Goal: Obtain resource: Obtain resource

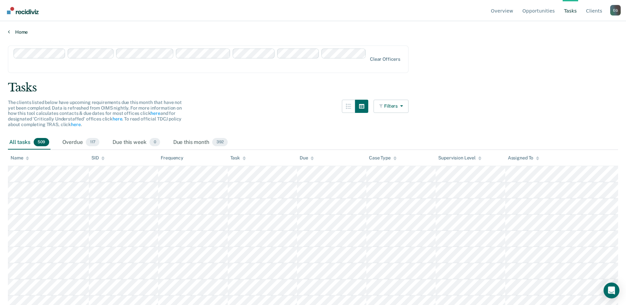
click at [20, 34] on link "Home" at bounding box center [313, 32] width 610 height 6
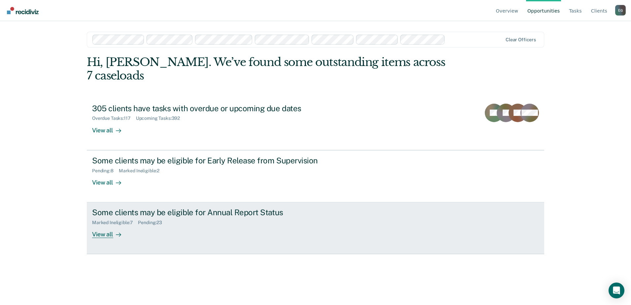
click at [99, 225] on div "View all" at bounding box center [110, 231] width 37 height 13
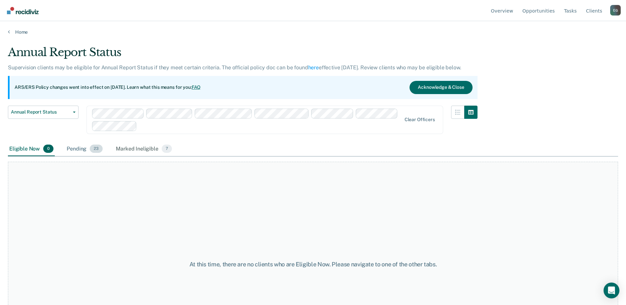
click at [79, 149] on div "Pending 23" at bounding box center [84, 149] width 39 height 15
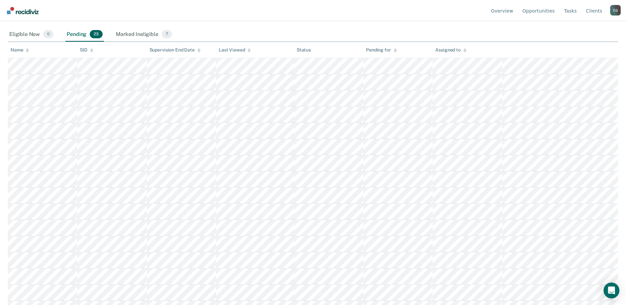
scroll to position [132, 0]
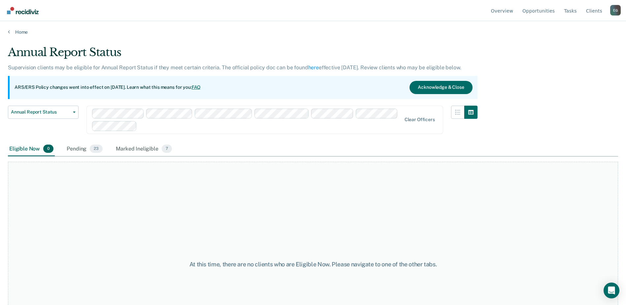
scroll to position [61, 0]
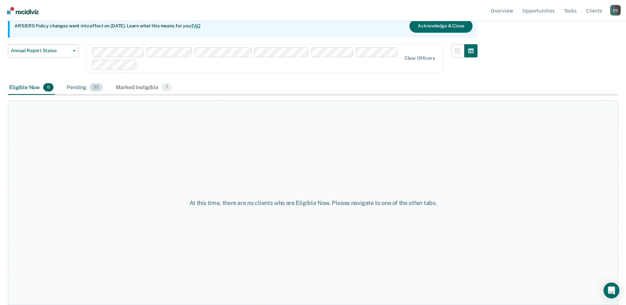
click at [81, 88] on div "Pending 23" at bounding box center [84, 87] width 39 height 15
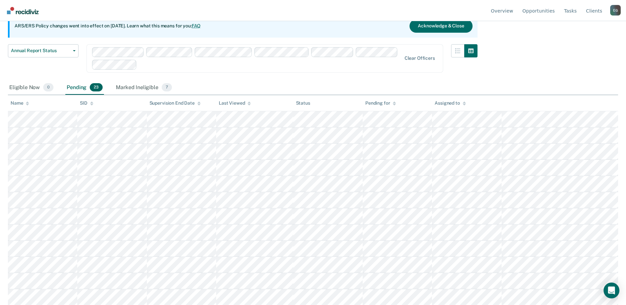
scroll to position [127, 0]
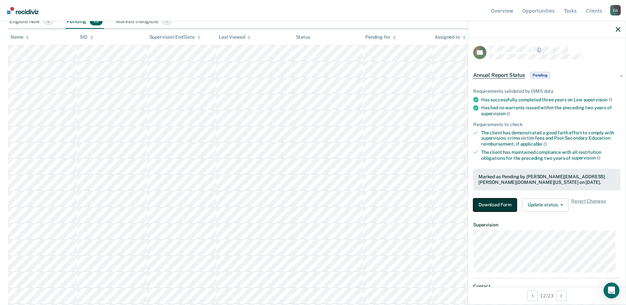
click at [490, 202] on button "Download Form" at bounding box center [495, 204] width 44 height 13
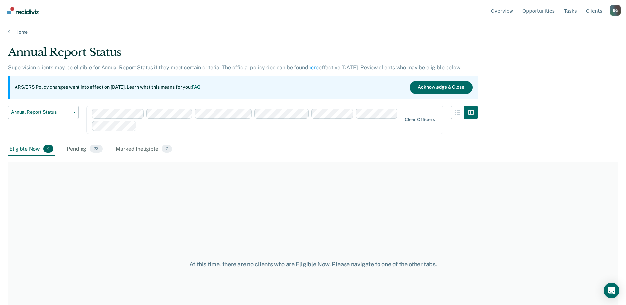
scroll to position [61, 0]
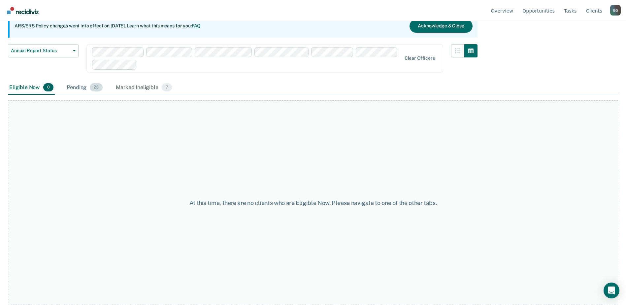
click at [73, 85] on div "Pending 23" at bounding box center [84, 87] width 39 height 15
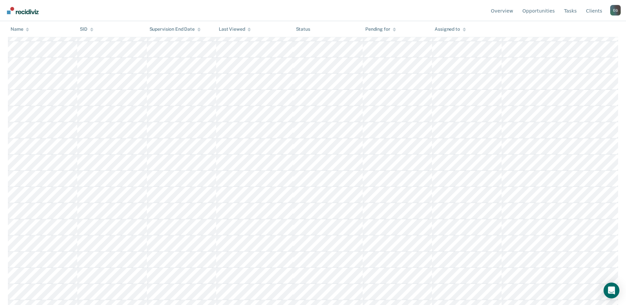
scroll to position [239, 0]
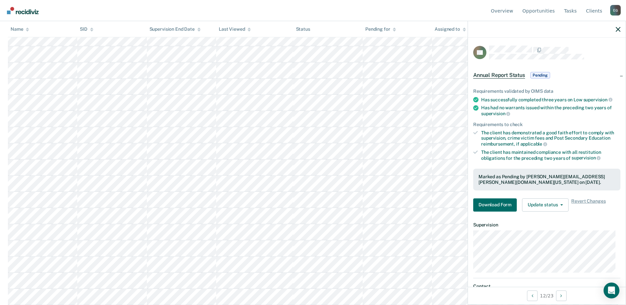
click at [509, 72] on span "Annual Report Status" at bounding box center [499, 75] width 52 height 7
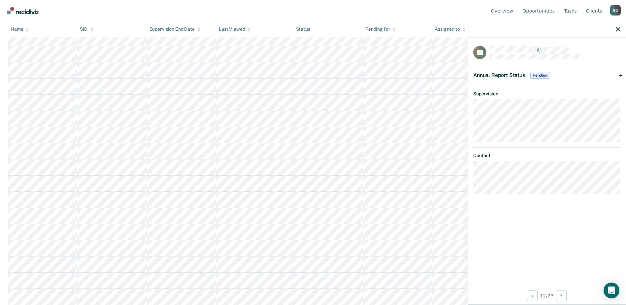
click at [543, 73] on span "Pending" at bounding box center [540, 75] width 20 height 7
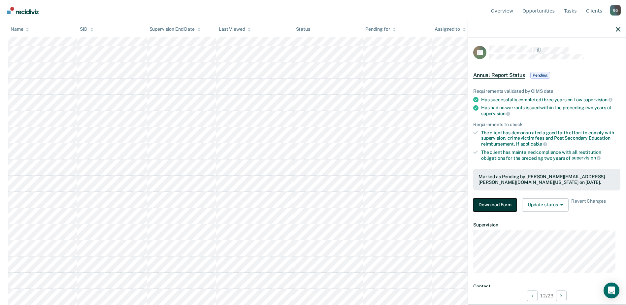
click at [494, 202] on button "Download Form" at bounding box center [495, 204] width 44 height 13
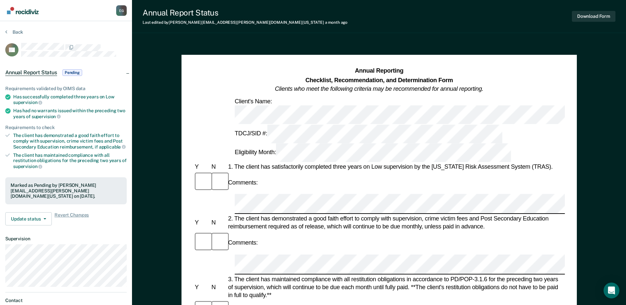
click at [317, 171] on div "Comments:" at bounding box center [378, 182] width 371 height 22
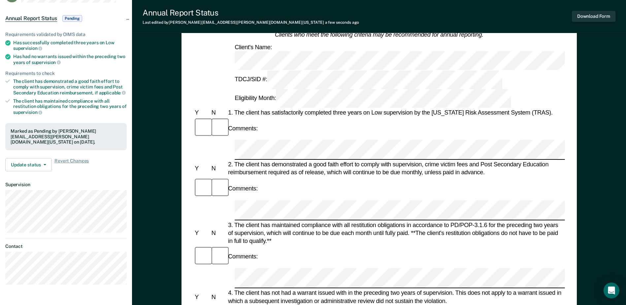
scroll to position [66, 0]
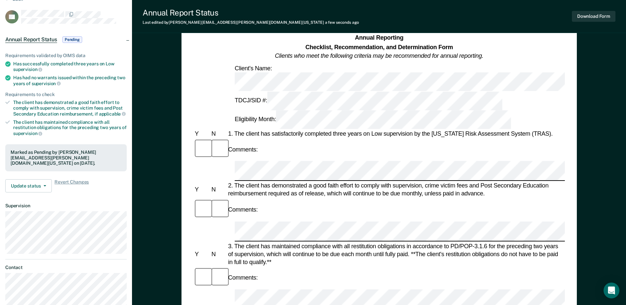
scroll to position [0, 0]
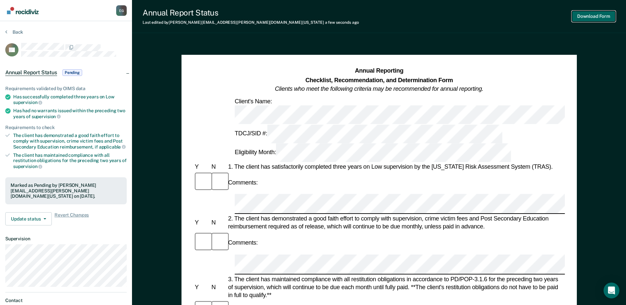
click at [587, 15] on button "Download Form" at bounding box center [594, 16] width 44 height 11
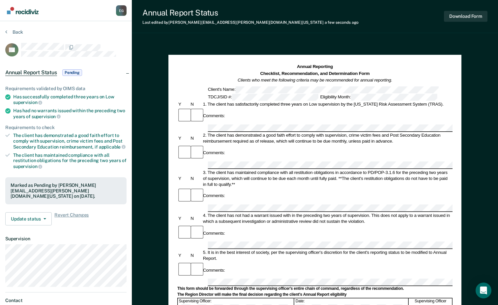
click at [39, 71] on span "Annual Report Status" at bounding box center [31, 72] width 52 height 7
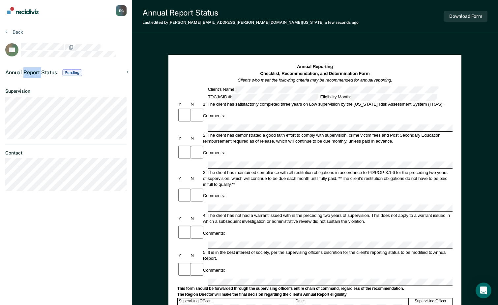
click at [39, 71] on span "Annual Report Status" at bounding box center [31, 72] width 52 height 6
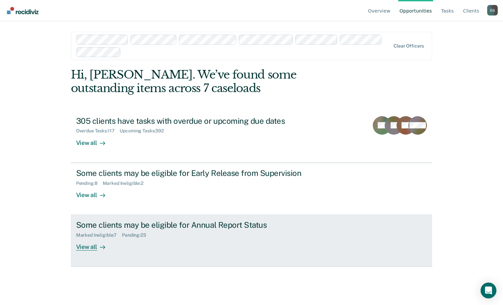
click at [114, 224] on div "Some clients may be eligible for Annual Report Status" at bounding box center [192, 225] width 232 height 10
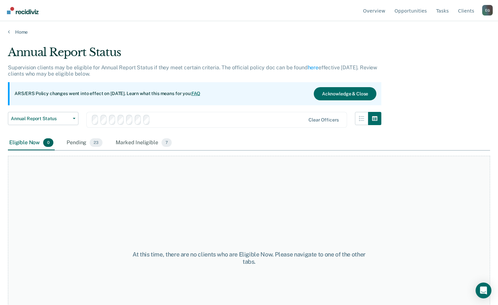
click at [114, 224] on div "At this time, there are no clients who are Eligible Now. Please navigate to one…" at bounding box center [249, 258] width 483 height 204
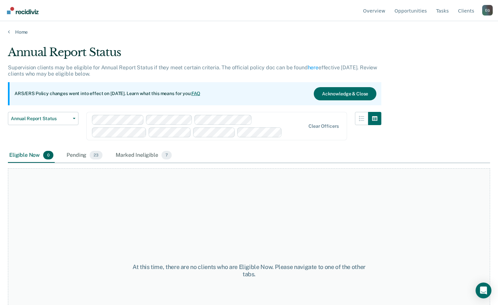
click at [29, 157] on div "Eligible Now 0" at bounding box center [31, 155] width 47 height 15
click at [75, 154] on div "Pending 23" at bounding box center [84, 155] width 39 height 15
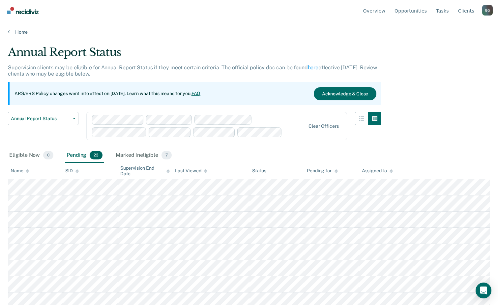
scroll to position [33, 0]
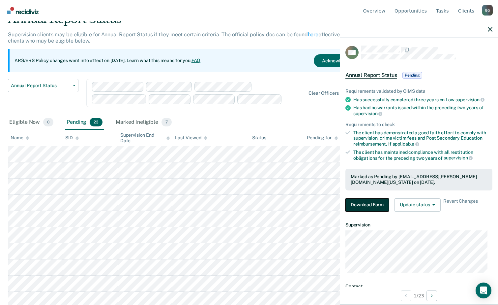
click at [359, 201] on button "Download Form" at bounding box center [368, 204] width 44 height 13
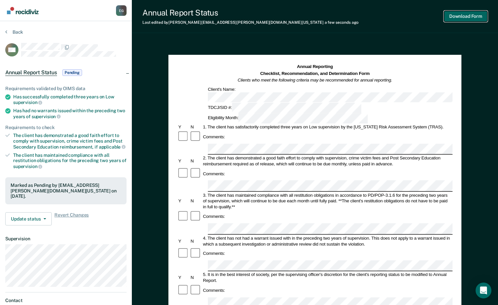
click at [467, 14] on button "Download Form" at bounding box center [466, 16] width 44 height 11
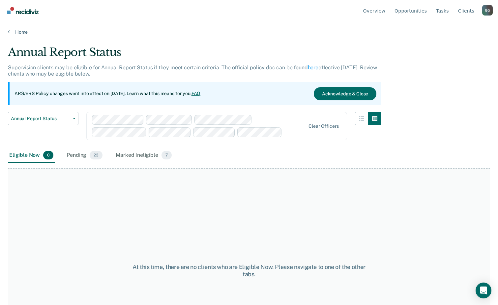
scroll to position [33, 0]
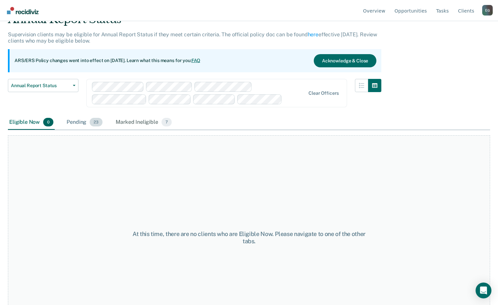
click at [86, 124] on div "Pending 23" at bounding box center [84, 122] width 39 height 15
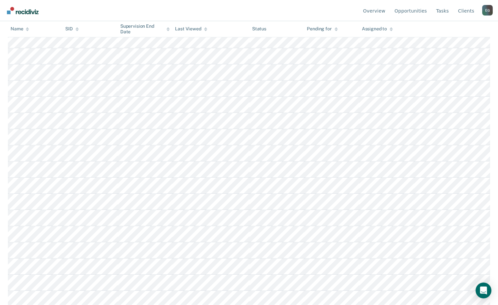
scroll to position [246, 0]
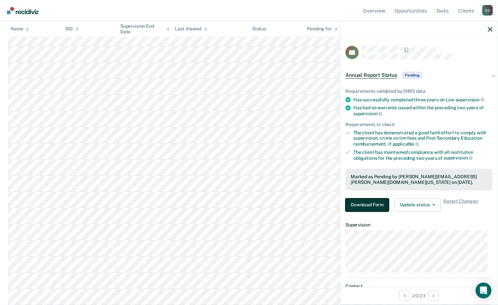
click at [365, 203] on button "Download Form" at bounding box center [368, 204] width 44 height 13
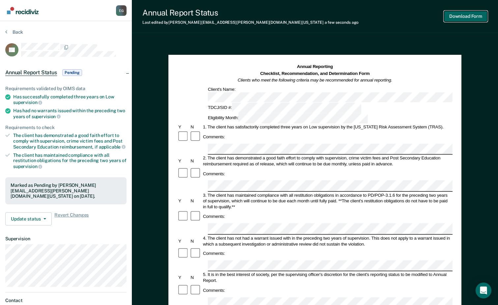
click at [454, 17] on button "Download Form" at bounding box center [466, 16] width 44 height 11
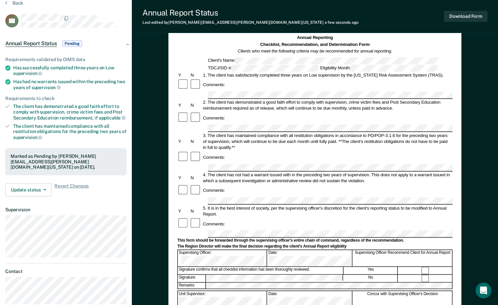
scroll to position [99, 0]
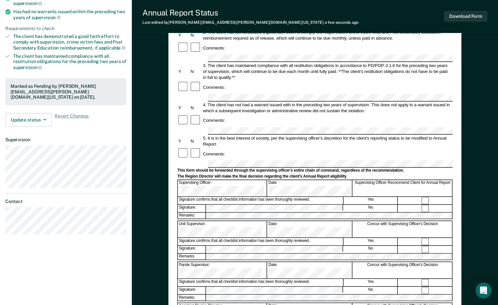
click at [280, 245] on div "Signature: No" at bounding box center [314, 249] width 275 height 8
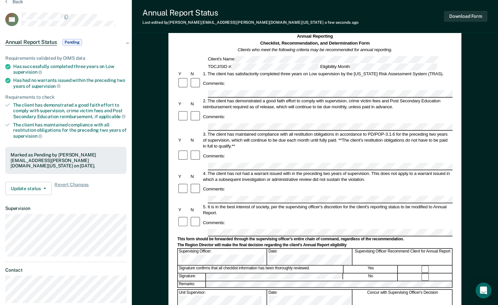
scroll to position [0, 0]
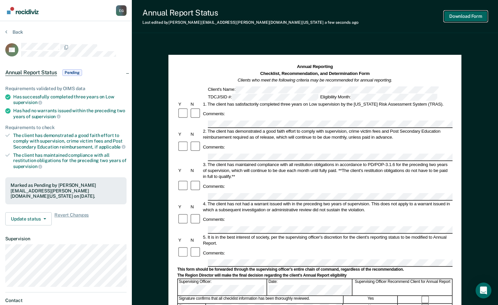
click at [469, 16] on button "Download Form" at bounding box center [466, 16] width 44 height 11
click at [23, 70] on span "Annual Report Status" at bounding box center [31, 72] width 52 height 7
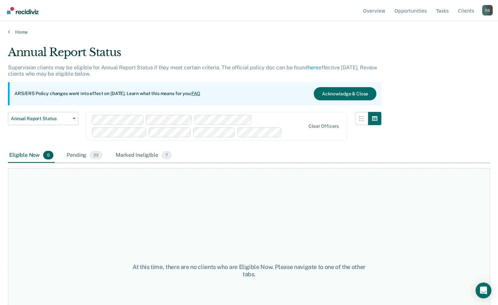
scroll to position [68, 0]
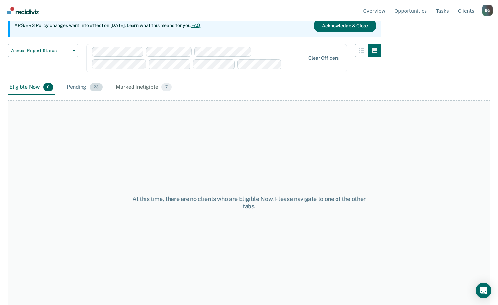
click at [85, 90] on div "Pending 23" at bounding box center [84, 87] width 39 height 15
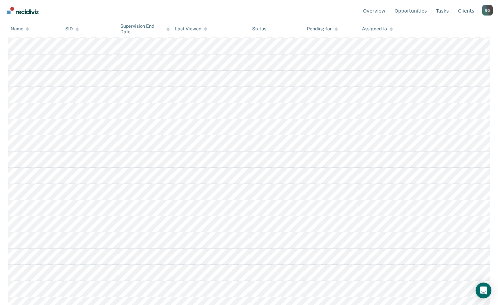
scroll to position [200, 0]
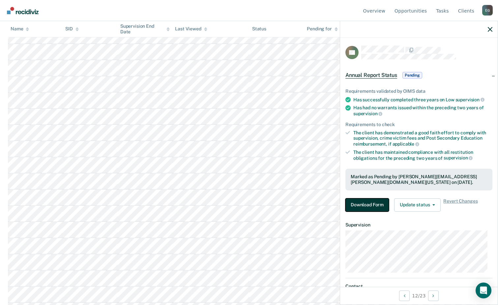
click at [362, 203] on button "Download Form" at bounding box center [368, 204] width 44 height 13
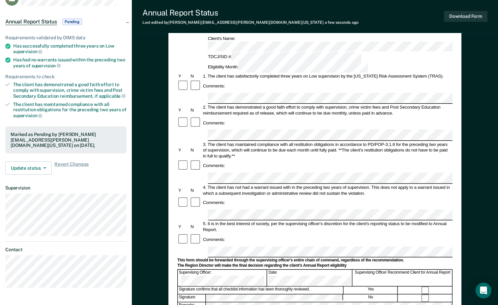
scroll to position [33, 0]
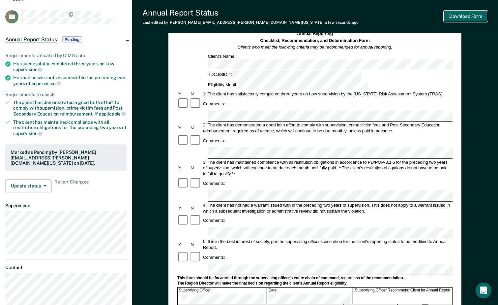
click at [465, 16] on button "Download Form" at bounding box center [466, 16] width 44 height 11
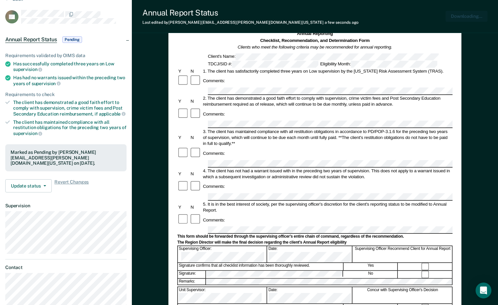
scroll to position [0, 0]
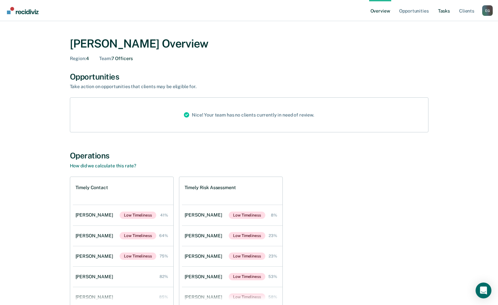
click at [441, 10] on link "Tasks" at bounding box center [444, 10] width 15 height 21
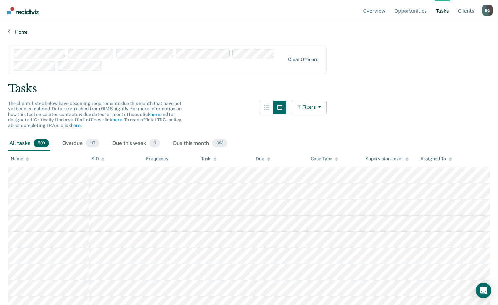
click at [15, 31] on link "Home" at bounding box center [249, 32] width 483 height 6
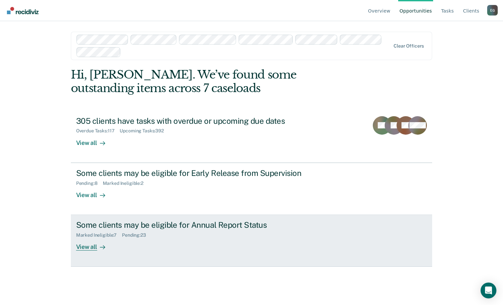
click at [131, 233] on div "Pending : 23" at bounding box center [136, 235] width 29 height 6
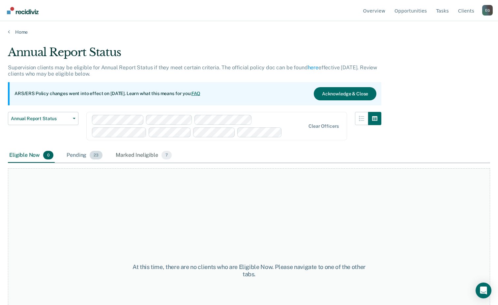
click at [81, 155] on div "Pending 23" at bounding box center [84, 155] width 39 height 15
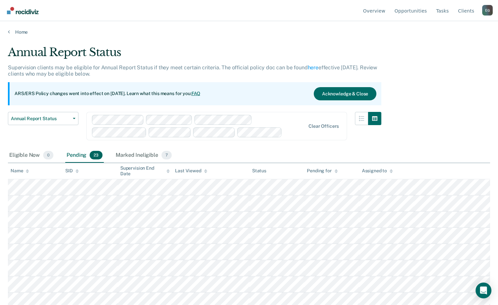
click at [77, 154] on div "Pending 23" at bounding box center [84, 155] width 39 height 15
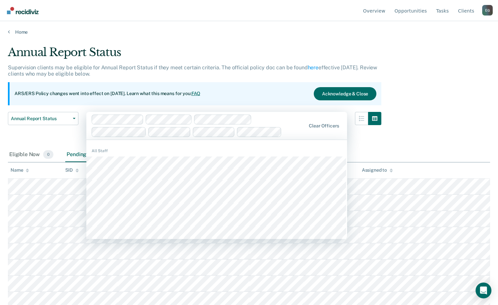
click at [78, 155] on div "Pending 23" at bounding box center [84, 154] width 39 height 15
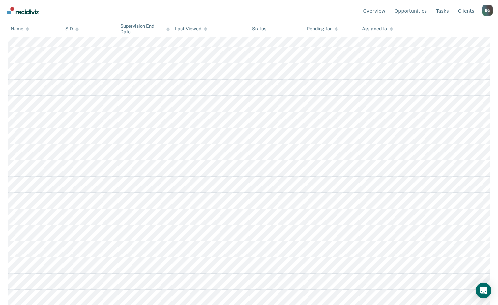
scroll to position [165, 0]
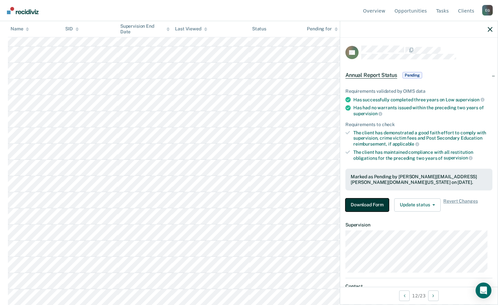
click at [359, 204] on button "Download Form" at bounding box center [368, 204] width 44 height 13
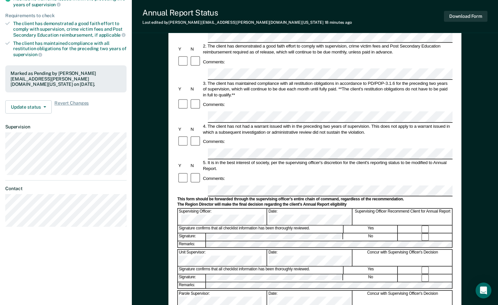
scroll to position [132, 0]
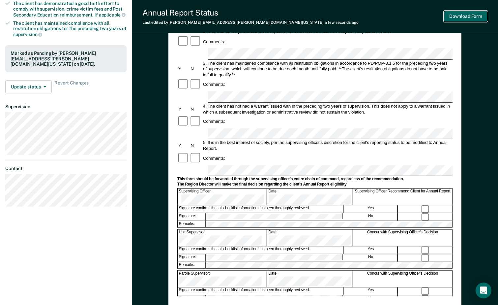
click at [457, 13] on button "Download Form" at bounding box center [466, 16] width 44 height 11
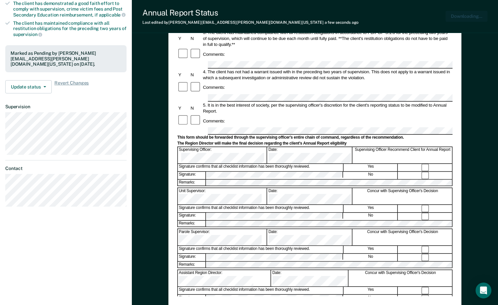
scroll to position [0, 0]
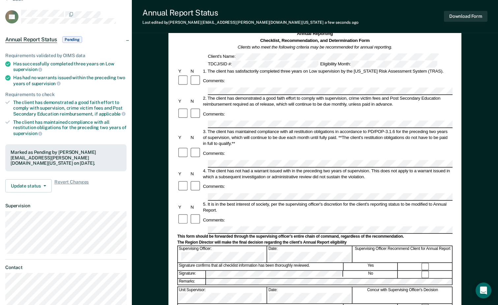
scroll to position [68, 0]
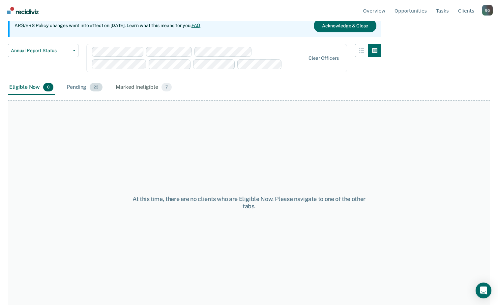
click at [81, 87] on div "Pending 23" at bounding box center [84, 87] width 39 height 15
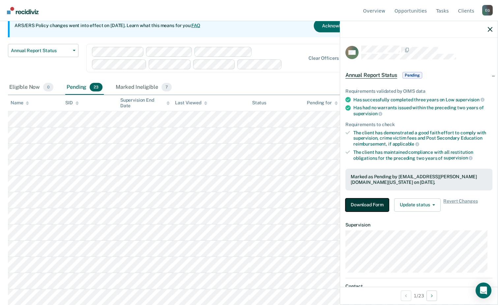
click at [367, 203] on button "Download Form" at bounding box center [368, 204] width 44 height 13
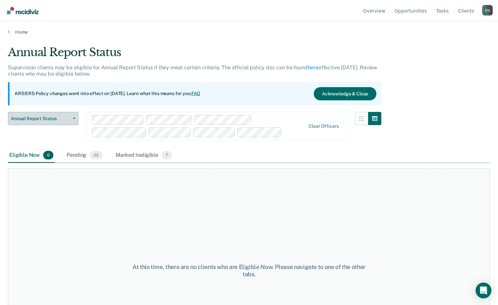
scroll to position [68, 0]
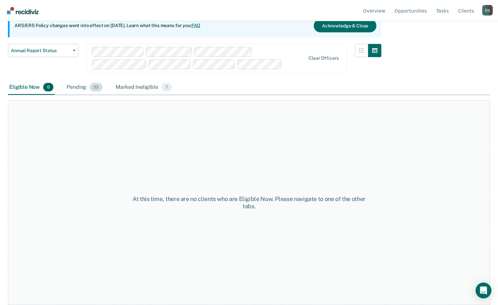
click at [77, 88] on div "Pending 23" at bounding box center [84, 87] width 39 height 15
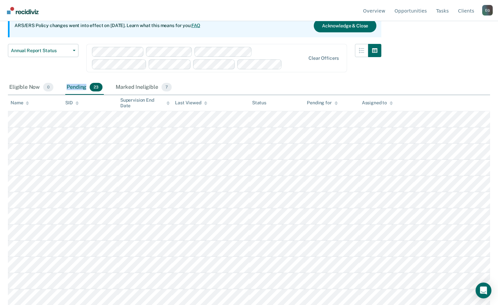
click at [77, 88] on div "Pending 23" at bounding box center [84, 87] width 39 height 15
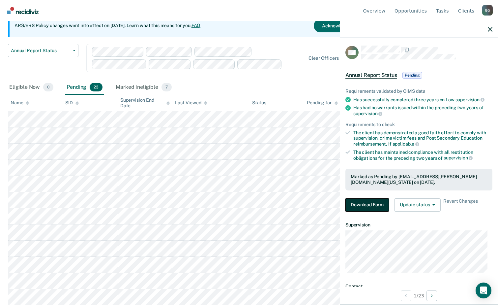
click at [370, 202] on button "Download Form" at bounding box center [368, 204] width 44 height 13
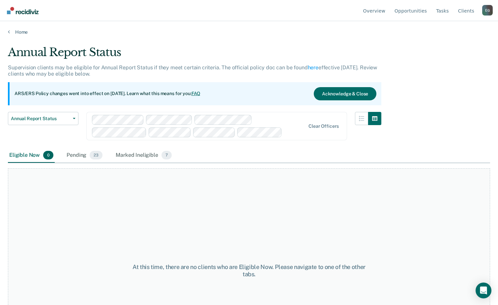
scroll to position [68, 0]
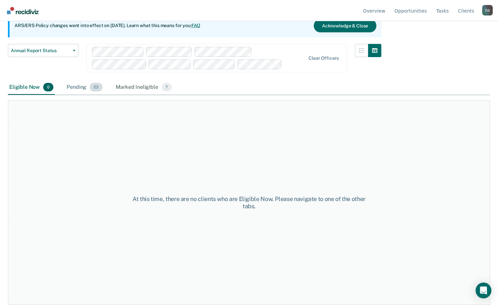
click at [91, 88] on span "23" at bounding box center [96, 87] width 13 height 9
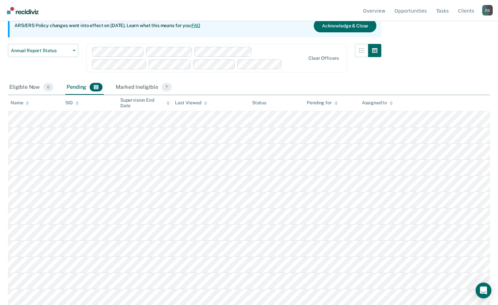
click at [91, 88] on span "23" at bounding box center [96, 87] width 13 height 9
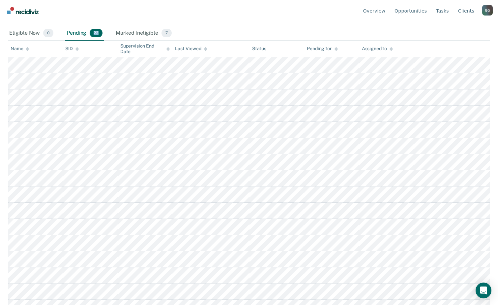
scroll to position [134, 0]
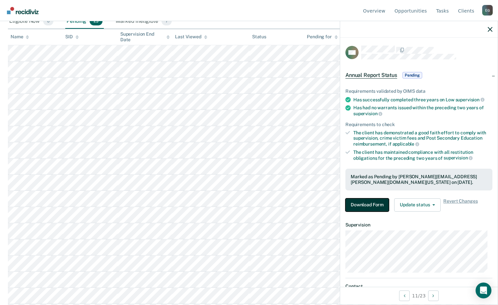
click at [366, 204] on button "Download Form" at bounding box center [368, 204] width 44 height 13
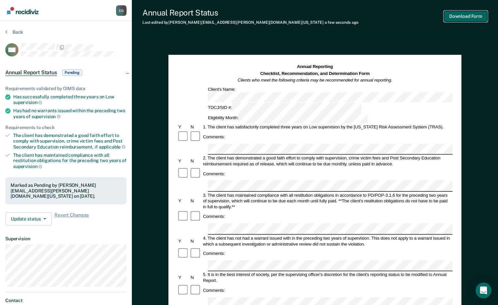
click at [458, 16] on button "Download Form" at bounding box center [466, 16] width 44 height 11
